Goal: Task Accomplishment & Management: Manage account settings

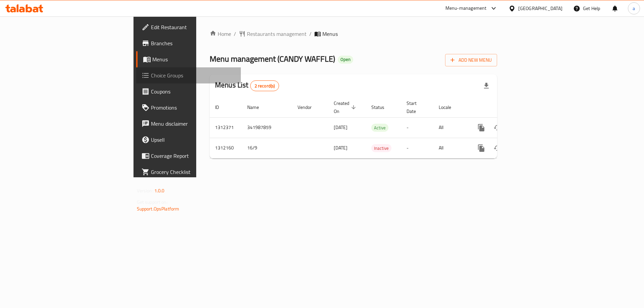
click at [151, 73] on span "Choice Groups" at bounding box center [193, 75] width 85 height 8
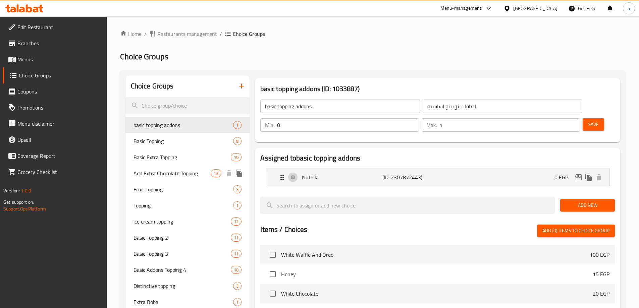
click at [174, 177] on span "Add Extra Chocolate Topping" at bounding box center [173, 174] width 78 height 8
click at [404, 67] on div "Home / Restaurants management / Choice Groups Choice Groups Choice Groups basic…" at bounding box center [373, 259] width 506 height 458
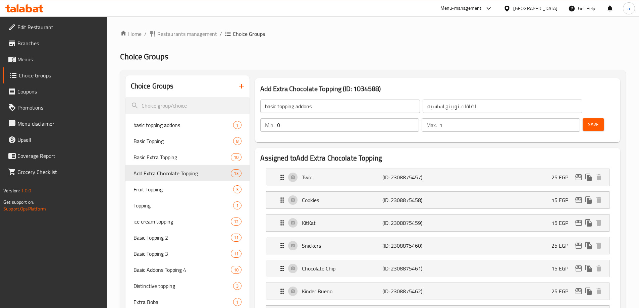
type input "Add Extra Chocolate Topping"
type input "أضافة إكسترا تشوكلات توبينج"
type input "13"
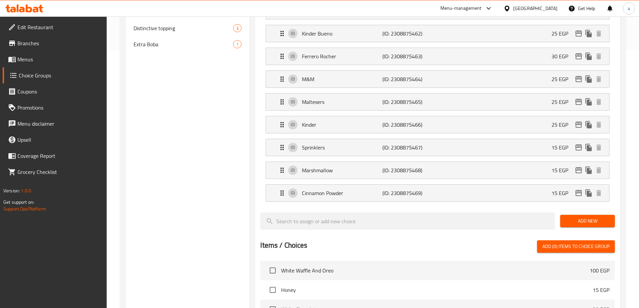
scroll to position [247, 0]
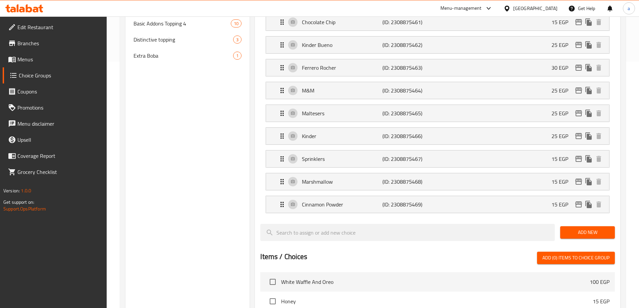
drag, startPoint x: 167, startPoint y: 57, endPoint x: 172, endPoint y: 66, distance: 10.4
click at [167, 57] on span "Extra Boba" at bounding box center [184, 56] width 100 height 8
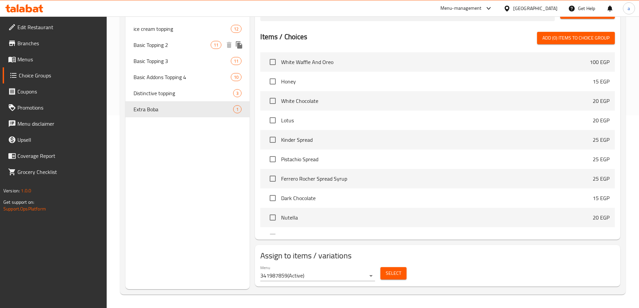
type input "Extra Boba"
type input "اضافه بوبا"
type input "1"
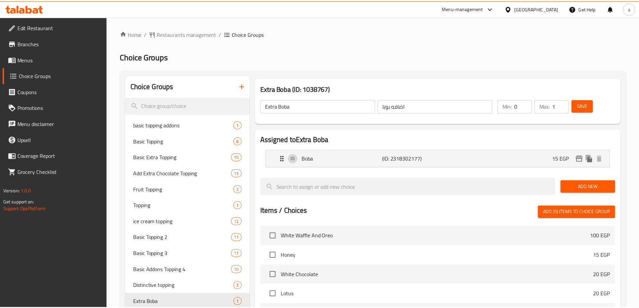
scroll to position [174, 0]
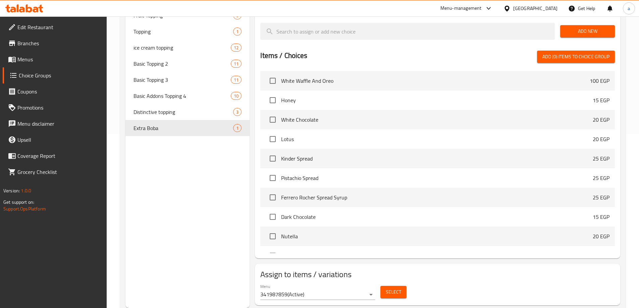
click at [172, 179] on div "Choice Groups basic topping addons 1 Basic Topping 8 Basic Extra Topping 10 Add…" at bounding box center [188, 104] width 125 height 407
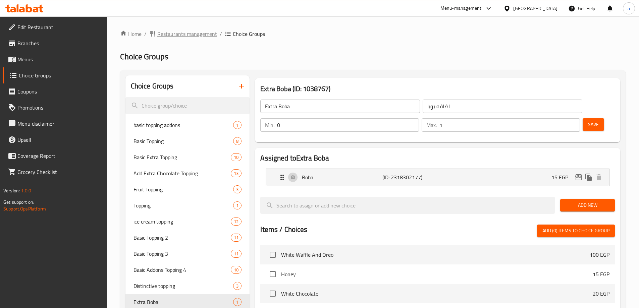
click at [187, 36] on span "Restaurants management" at bounding box center [187, 34] width 60 height 8
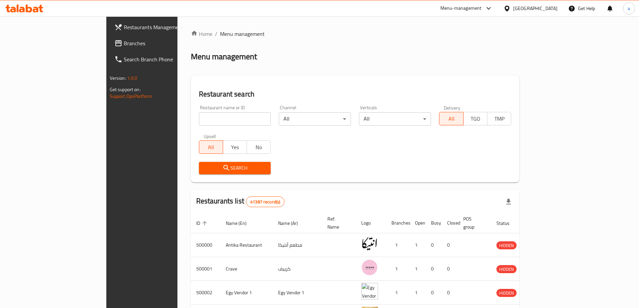
click at [124, 40] on span "Branches" at bounding box center [166, 43] width 84 height 8
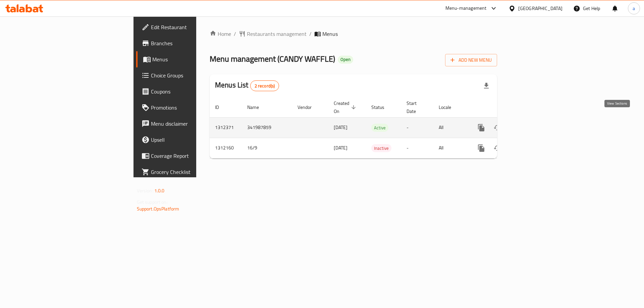
click at [538, 120] on link "enhanced table" at bounding box center [530, 128] width 16 height 16
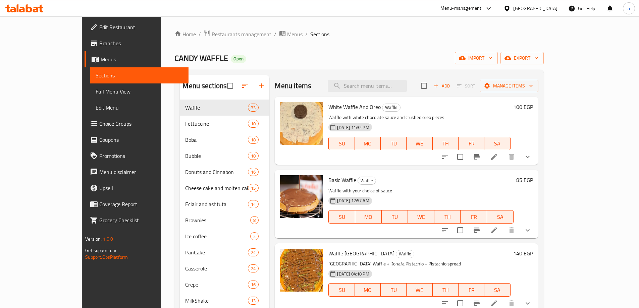
click at [468, 82] on div "Menu items Add Sort Manage items" at bounding box center [407, 86] width 264 height 22
click at [384, 86] on input "search" at bounding box center [367, 86] width 79 height 12
click at [411, 113] on p "Waffle with white chocolate sauce and crushed oreo pieces" at bounding box center [420, 117] width 182 height 8
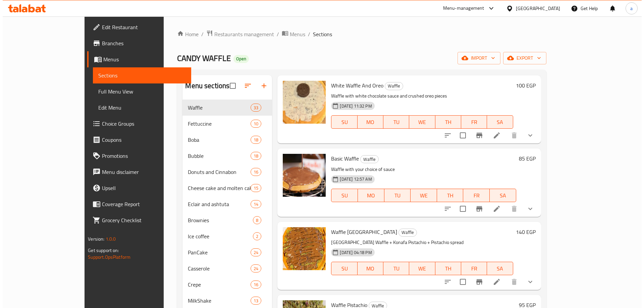
scroll to position [34, 0]
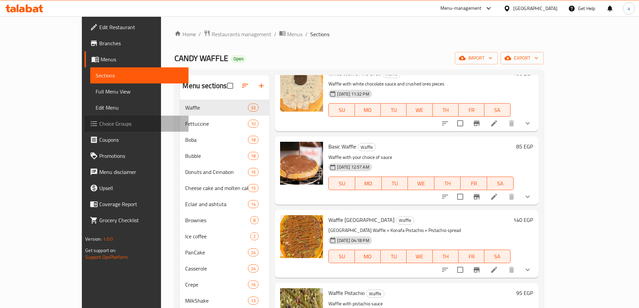
click at [99, 125] on span "Choice Groups" at bounding box center [141, 124] width 84 height 8
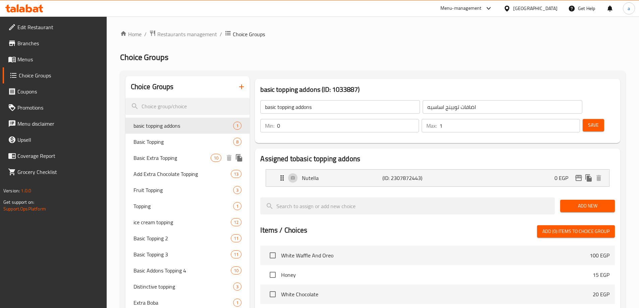
click at [169, 156] on span "Basic Extra Topping" at bounding box center [173, 158] width 78 height 8
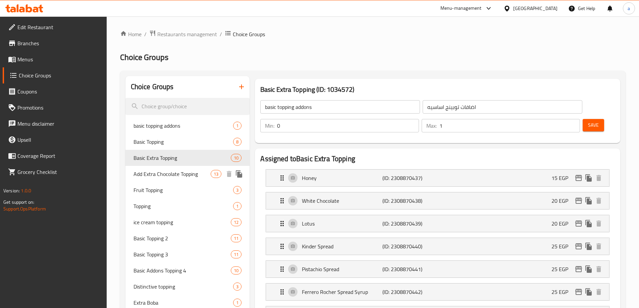
type input "Basic Extra Topping"
type input "اكسترا توبينج أساسي"
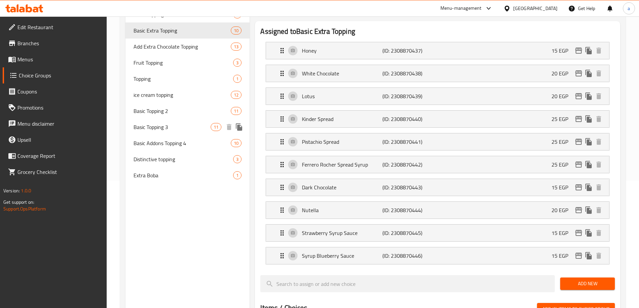
scroll to position [78, 0]
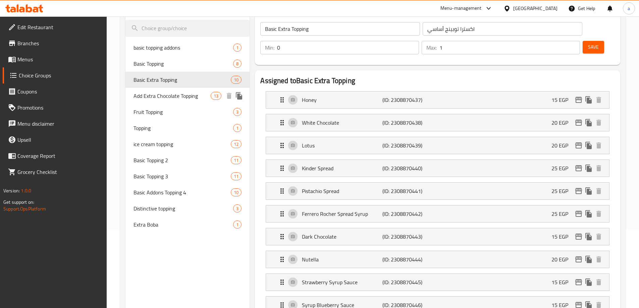
click at [165, 96] on span "Add Extra Chocolate Topping" at bounding box center [173, 96] width 78 height 8
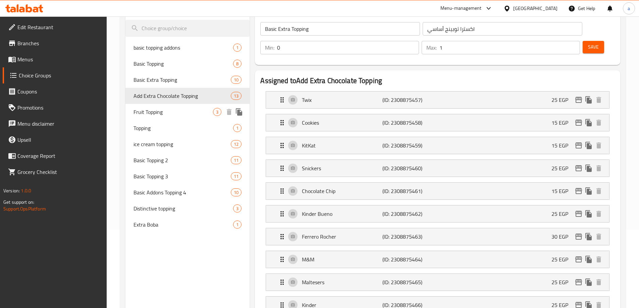
type input "Add Extra Chocolate Topping"
type input "أضافة إكسترا تشوكلات توبينج"
type input "13"
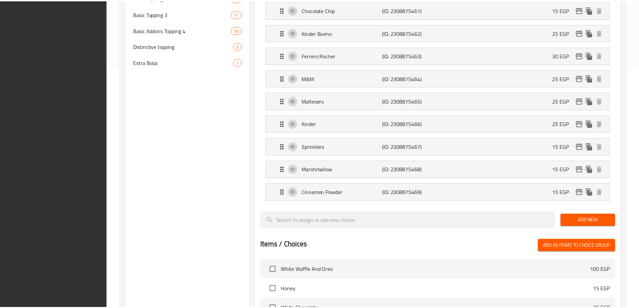
scroll to position [449, 0]
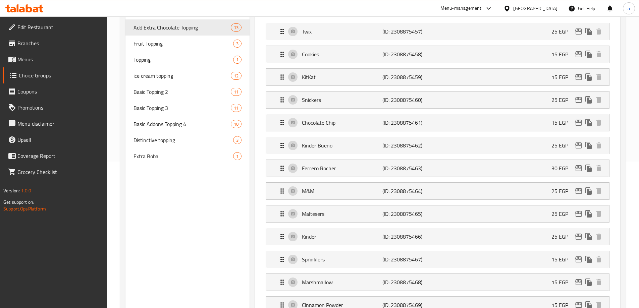
scroll to position [0, 0]
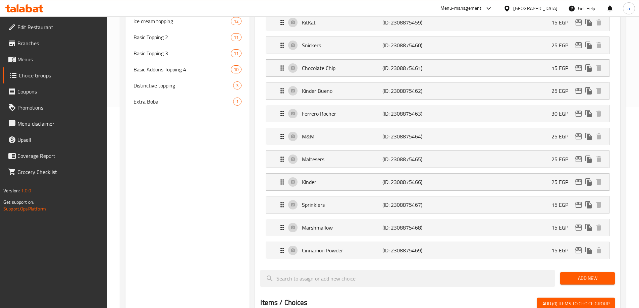
click at [173, 94] on div "Extra Boba 1" at bounding box center [188, 102] width 125 height 16
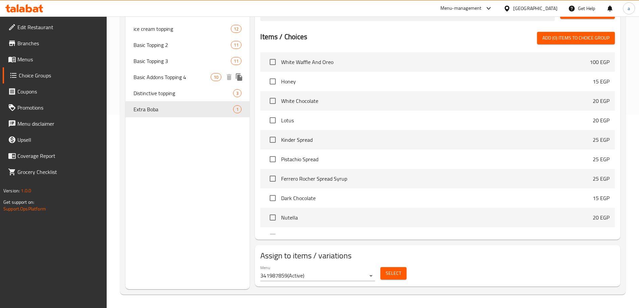
type input "Extra Boba"
type input "اضافه بوبا"
type input "1"
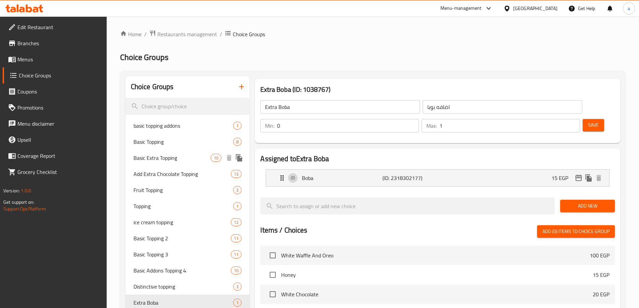
click at [199, 158] on span "Basic Extra Topping" at bounding box center [173, 158] width 78 height 8
type input "Basic Extra Topping"
type input "اكسترا توبينج أساسي"
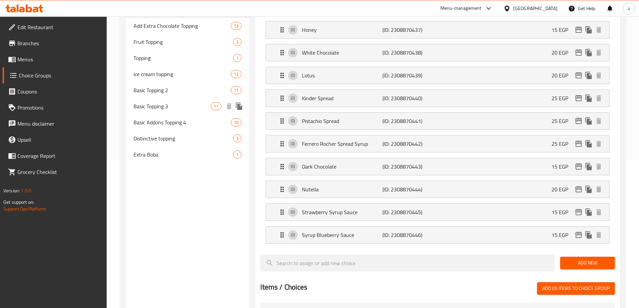
scroll to position [78, 0]
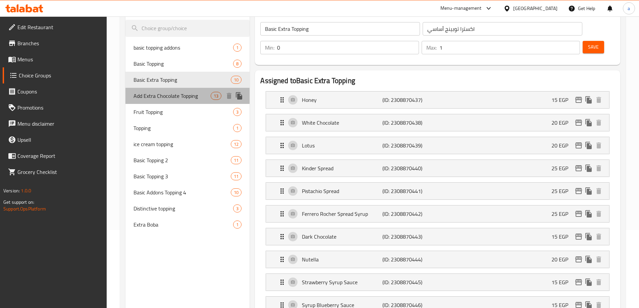
click at [174, 94] on span "Add Extra Chocolate Topping" at bounding box center [173, 96] width 78 height 8
type input "Add Extra Chocolate Topping"
type input "أضافة إكسترا تشوكلات توبينج"
type input "13"
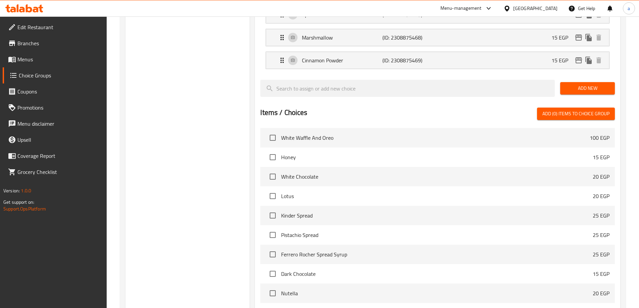
scroll to position [281, 0]
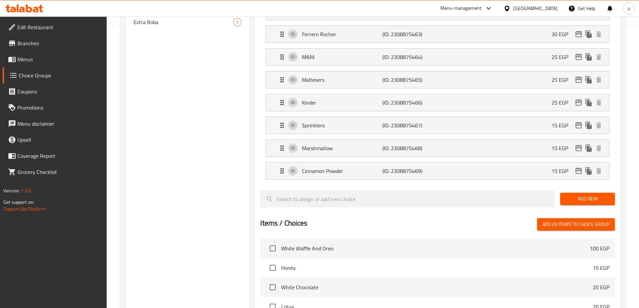
click at [159, 10] on div "Menu-management Egypt Get Help a" at bounding box center [319, 8] width 639 height 16
click at [160, 18] on span "Extra Boba" at bounding box center [184, 22] width 100 height 8
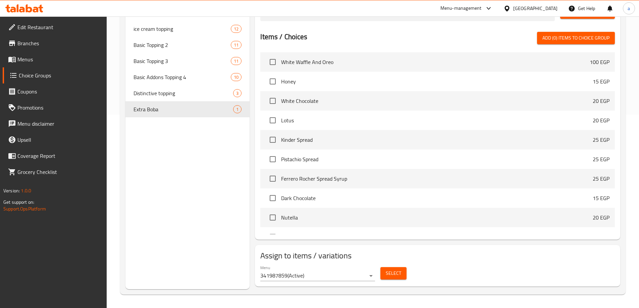
type input "Extra Boba"
type input "اضافه بوبا"
type input "1"
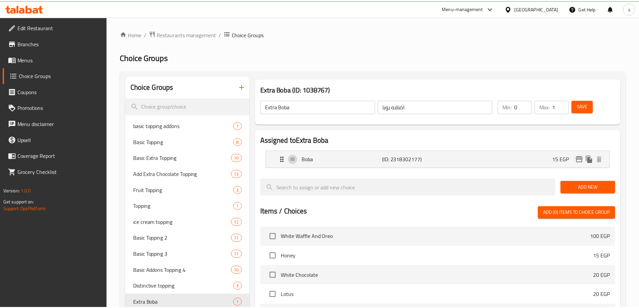
scroll to position [175, 0]
